Goal: Information Seeking & Learning: Learn about a topic

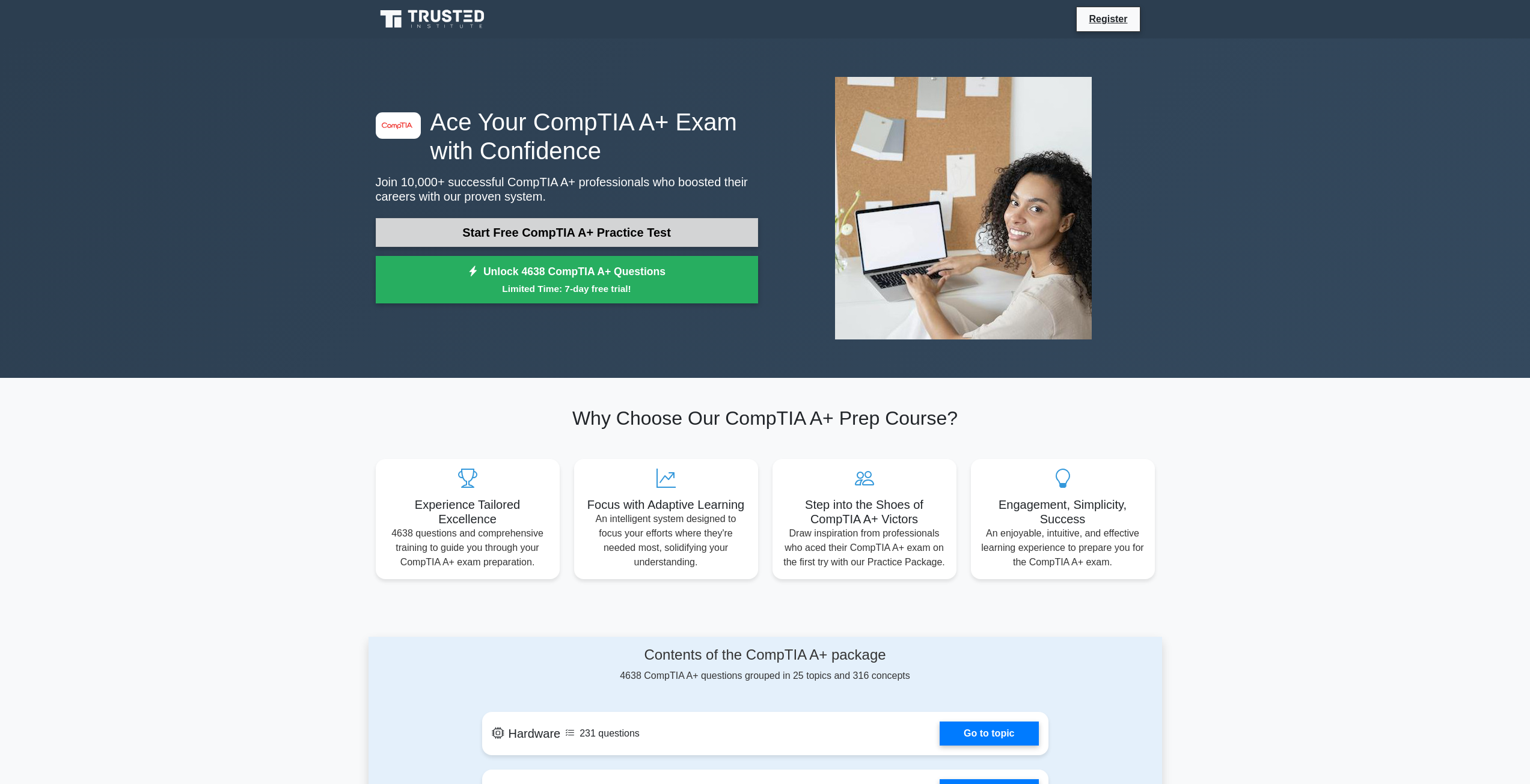
click at [609, 228] on link "Start Free CompTIA A+ Practice Test" at bounding box center [566, 232] width 382 height 29
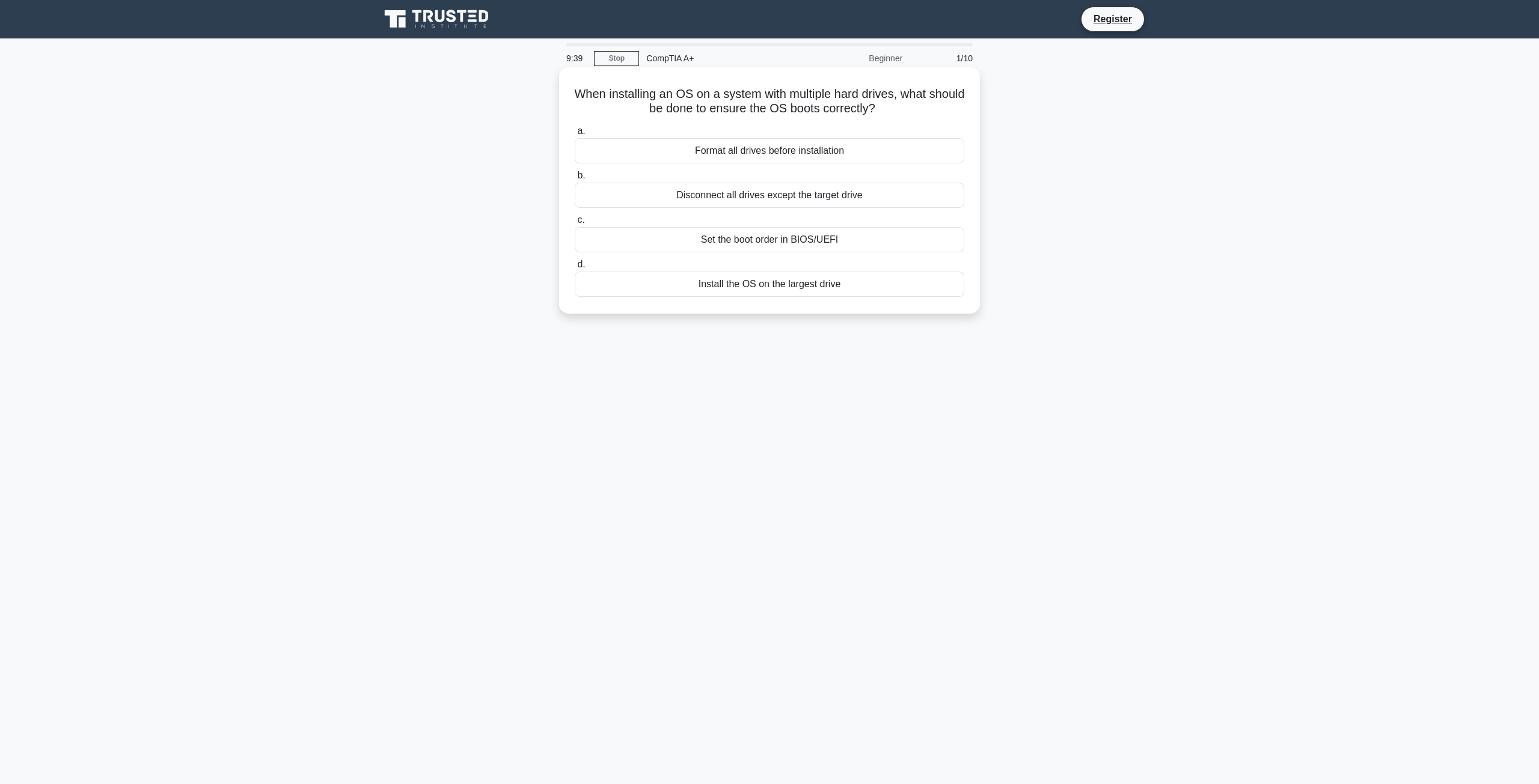
click at [745, 154] on div "Format all drives before installation" at bounding box center [769, 151] width 389 height 25
click at [575, 135] on input "a. Format all drives before installation" at bounding box center [575, 131] width 0 height 8
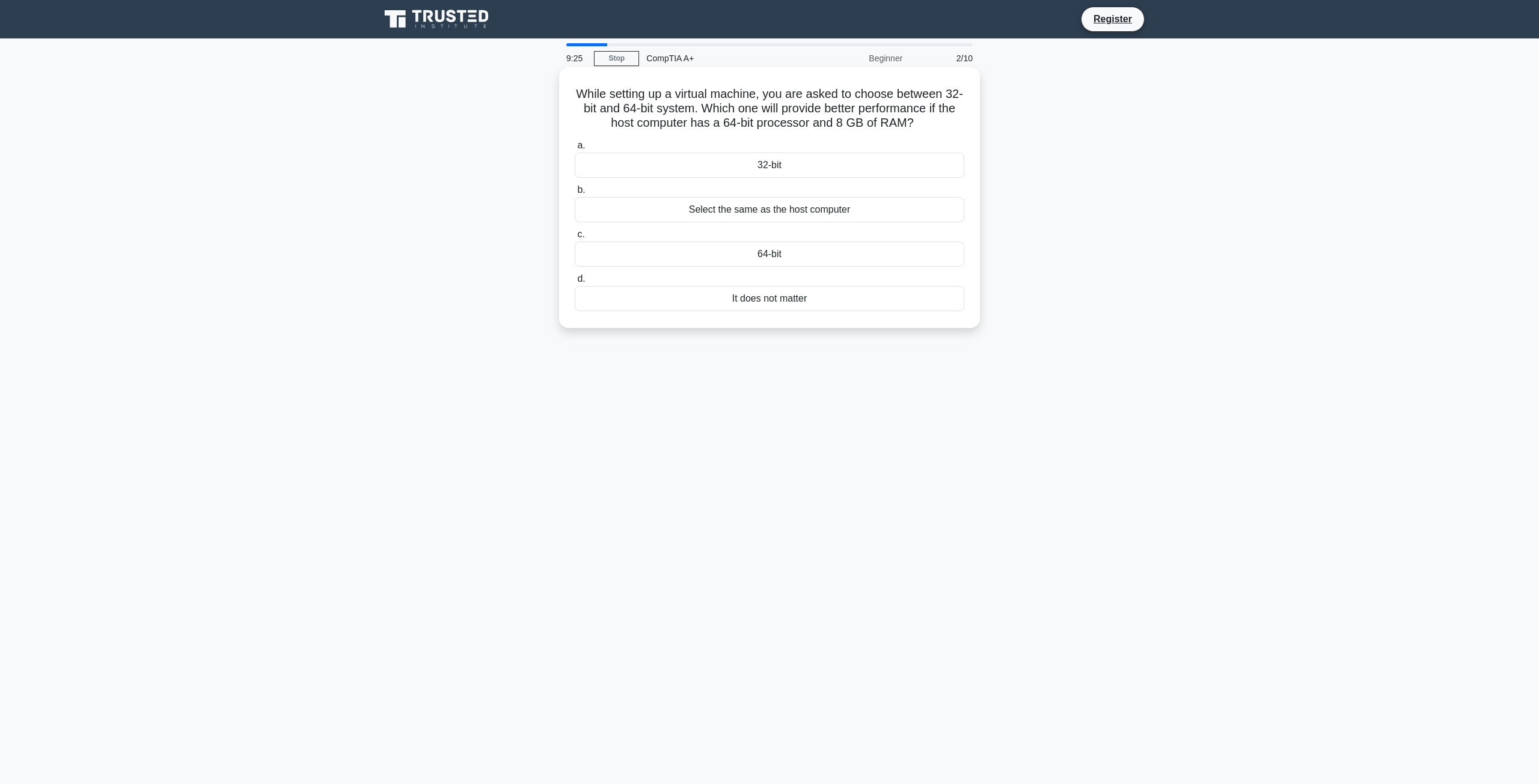
click at [777, 256] on div "64-bit" at bounding box center [769, 254] width 389 height 25
click at [575, 239] on input "c. 64-bit" at bounding box center [575, 235] width 0 height 8
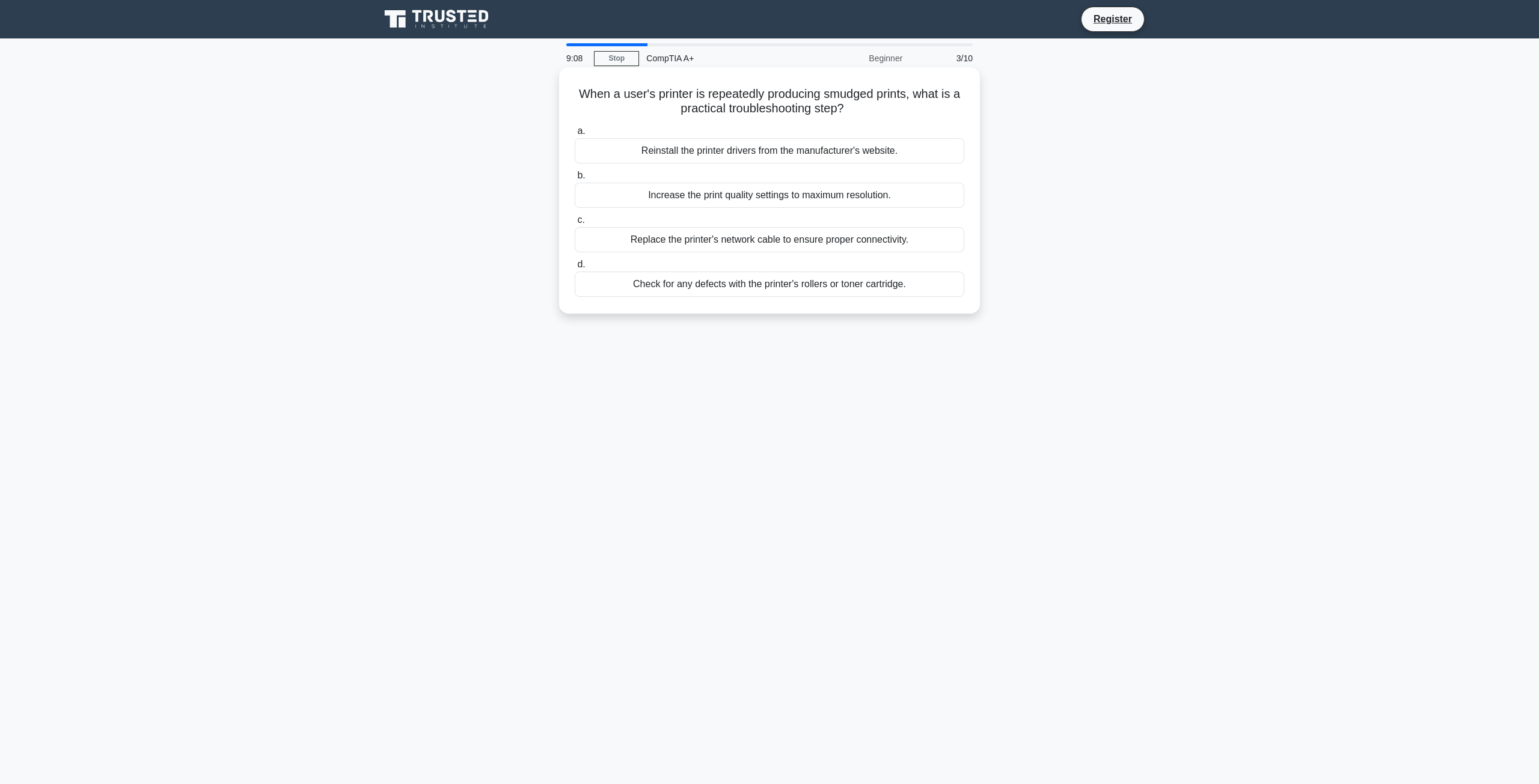
click at [686, 286] on div "Check for any defects with the printer's rollers or toner cartridge." at bounding box center [769, 284] width 389 height 25
click at [575, 269] on input "d. Check for any defects with the printer's rollers or toner cartridge." at bounding box center [575, 264] width 0 height 8
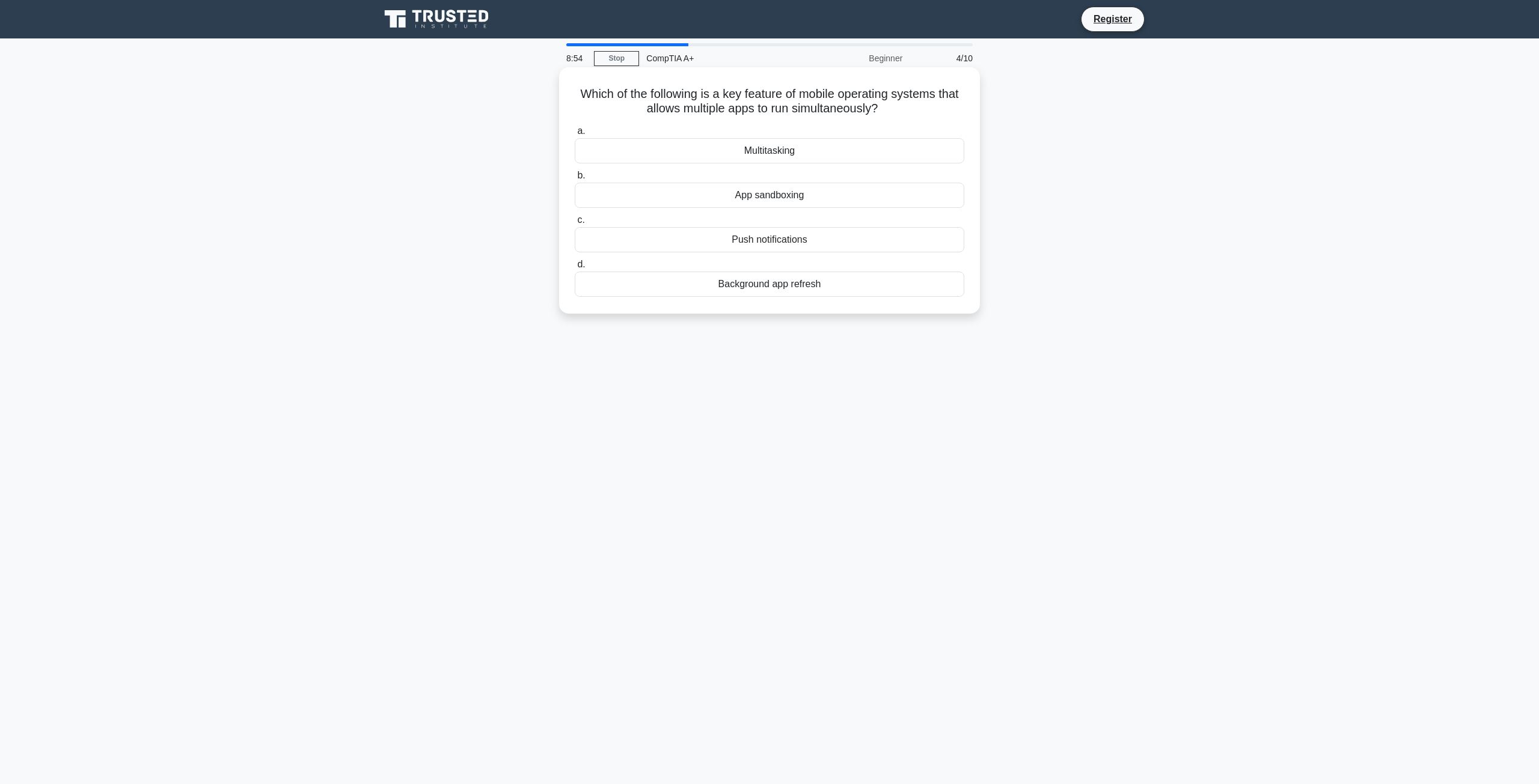
click at [788, 155] on div "Multitasking" at bounding box center [769, 151] width 389 height 25
click at [575, 135] on input "a. Multitasking" at bounding box center [575, 131] width 0 height 8
click at [807, 146] on div "Enable the scanner's built-in firewall" at bounding box center [769, 151] width 389 height 25
click at [575, 135] on input "a. Enable the scanner's built-in firewall" at bounding box center [575, 131] width 0 height 8
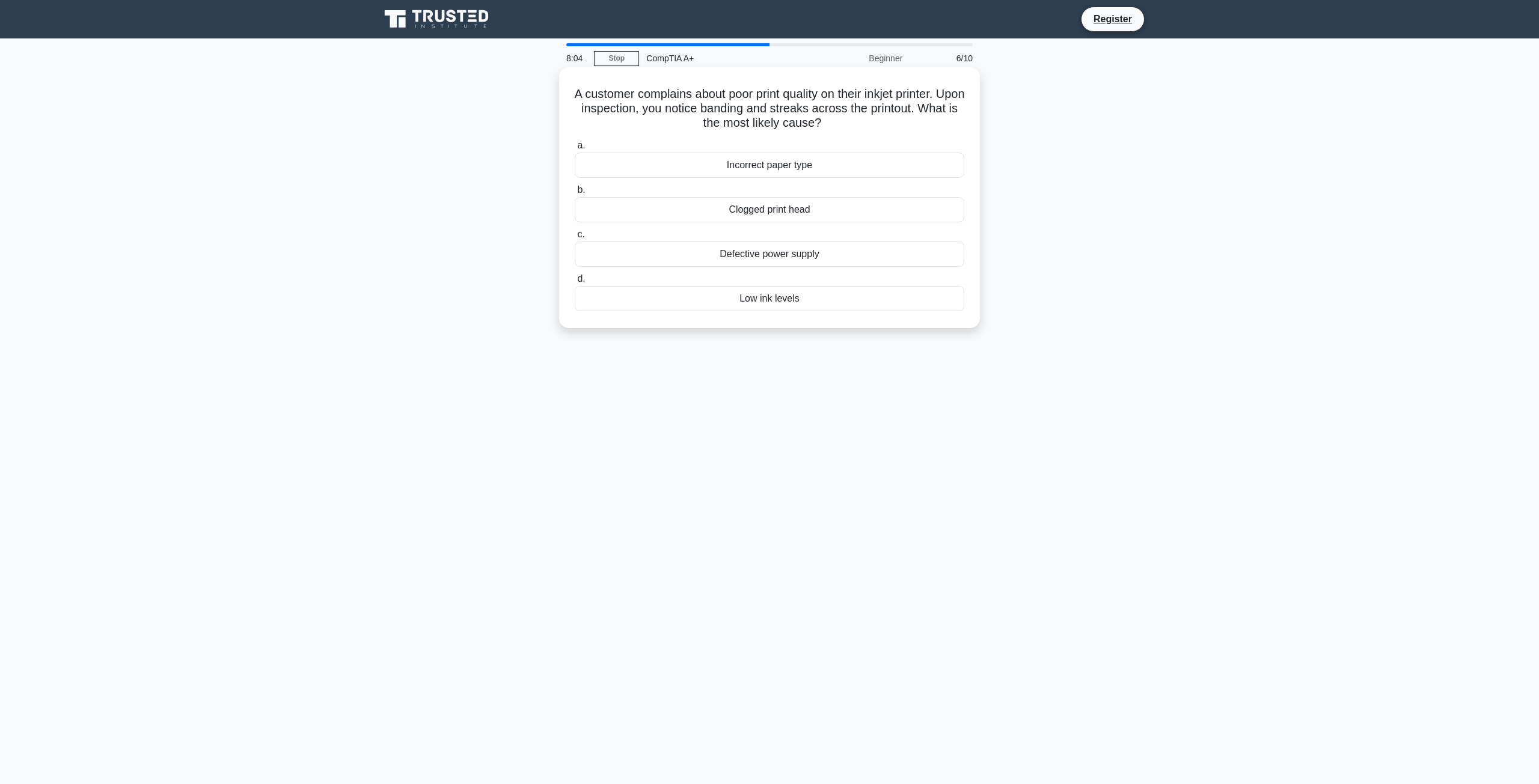
click at [757, 211] on div "Clogged print head" at bounding box center [769, 210] width 389 height 25
click at [575, 194] on input "b. Clogged print head" at bounding box center [575, 189] width 0 height 8
click at [807, 258] on div "Increase RAM capacity" at bounding box center [769, 254] width 389 height 25
click at [575, 239] on input "c. Increase RAM capacity" at bounding box center [575, 235] width 0 height 8
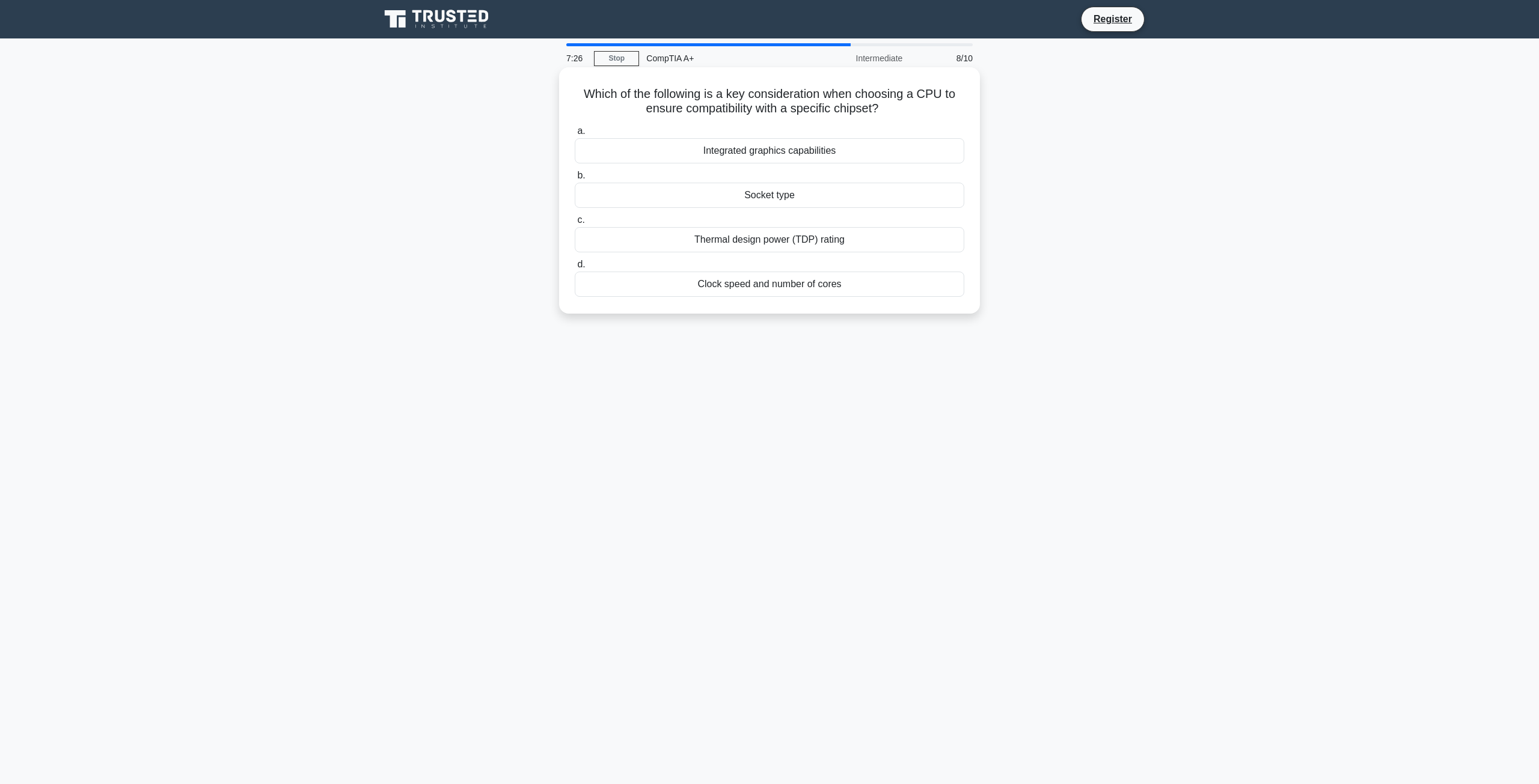
click at [771, 195] on div "Socket type" at bounding box center [769, 195] width 389 height 25
click at [575, 180] on input "b. Socket type" at bounding box center [575, 176] width 0 height 8
click at [858, 155] on div "There is a mismatch between the driver and the device ID." at bounding box center [769, 151] width 389 height 25
click at [575, 135] on input "a. There is a mismatch between the driver and the device ID." at bounding box center [575, 131] width 0 height 8
click at [810, 151] on div "Lower latency" at bounding box center [769, 151] width 389 height 25
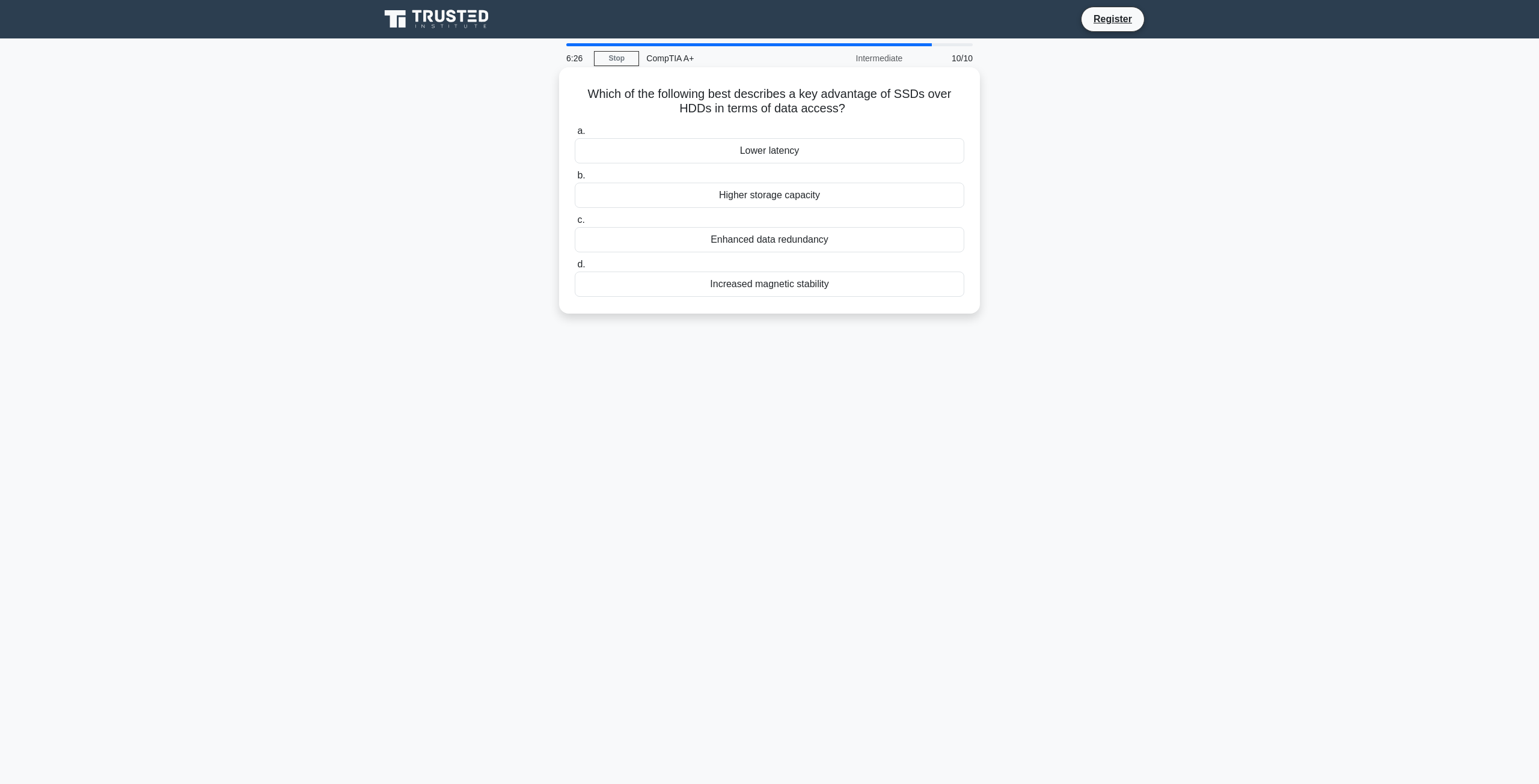
click at [575, 135] on input "a. Lower latency" at bounding box center [575, 131] width 0 height 8
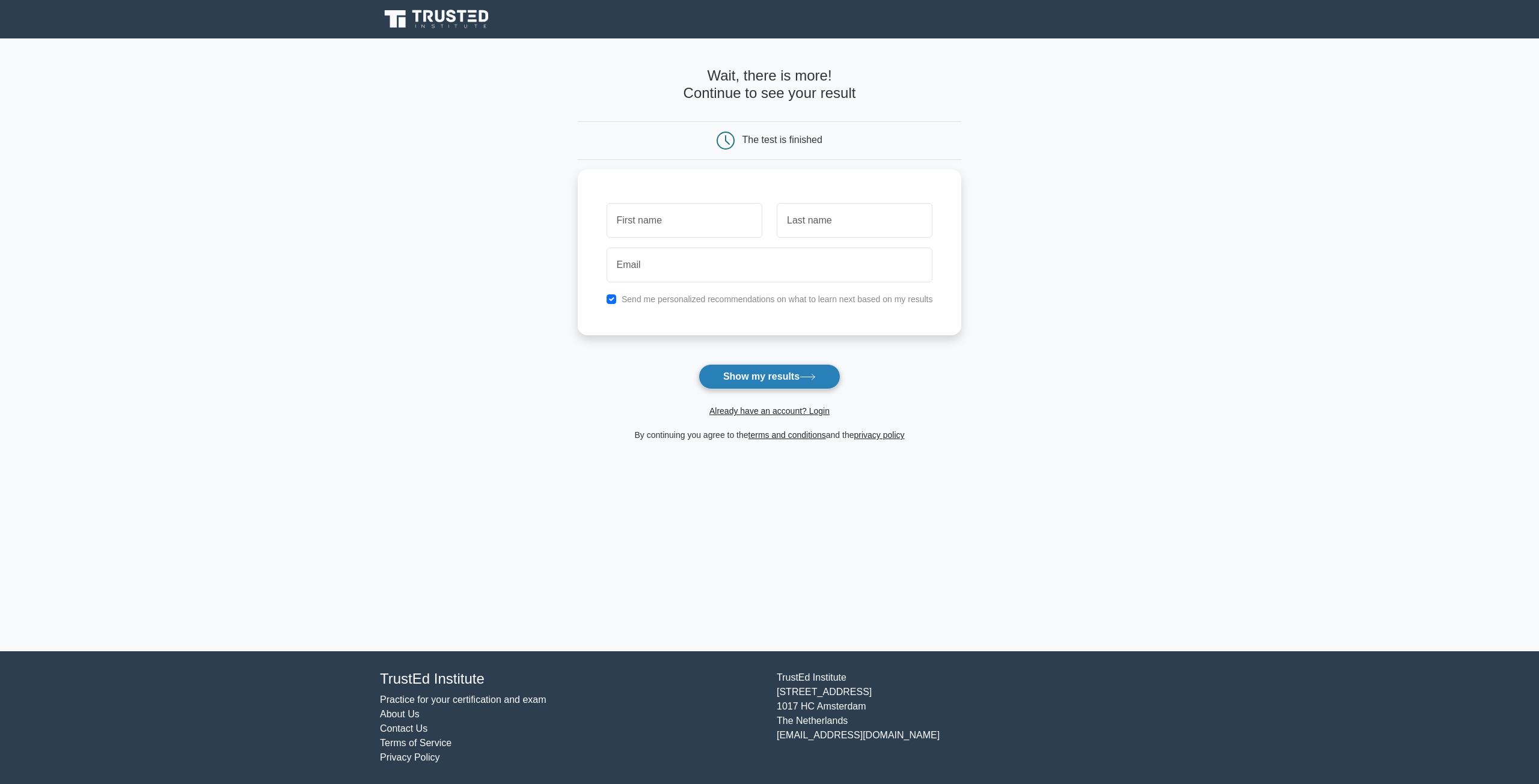
click at [805, 386] on button "Show my results" at bounding box center [769, 377] width 142 height 25
click at [950, 316] on div "Send me personalized recommendations on what to learn next based on my results" at bounding box center [769, 249] width 384 height 166
click at [614, 297] on input "checkbox" at bounding box center [612, 296] width 10 height 10
checkbox input "false"
